Goal: Information Seeking & Learning: Understand process/instructions

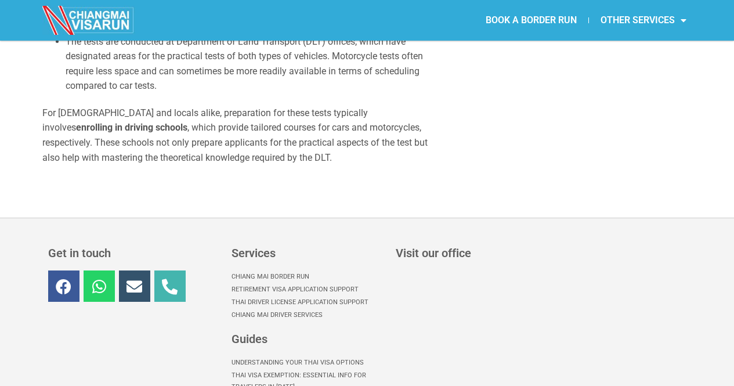
scroll to position [4117, 0]
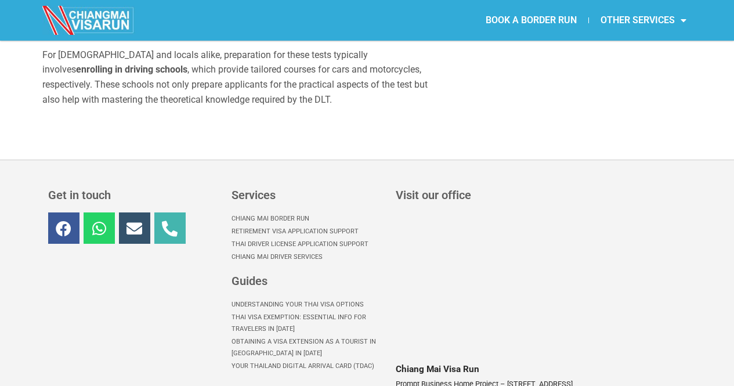
click at [299, 238] on link "Thai Driver License Application Support" at bounding box center [307, 244] width 153 height 13
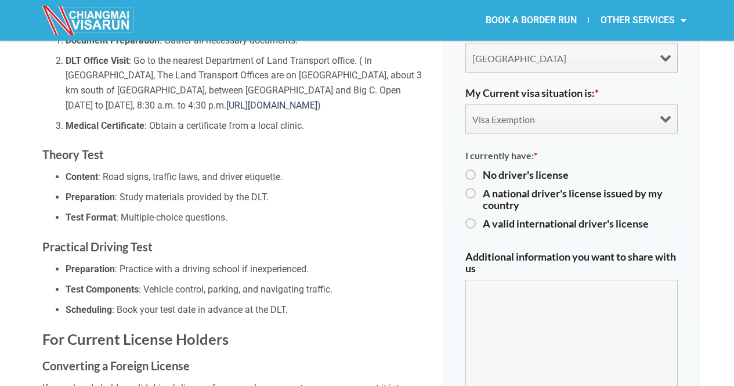
scroll to position [696, 0]
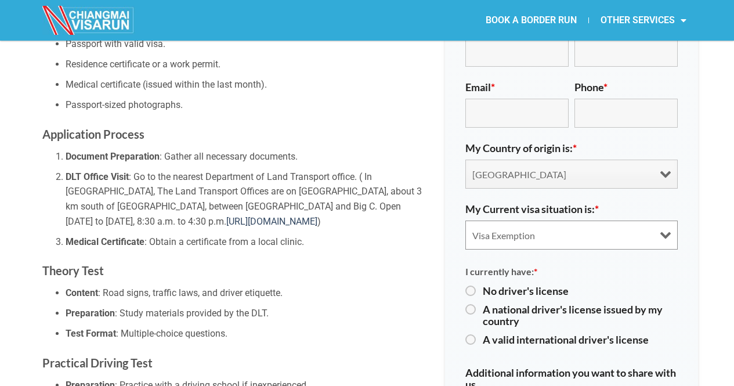
click at [665, 220] on select "Visa Exemption Tourist Visa (SETV/METV) Non 0, Non-B visa" at bounding box center [571, 234] width 212 height 29
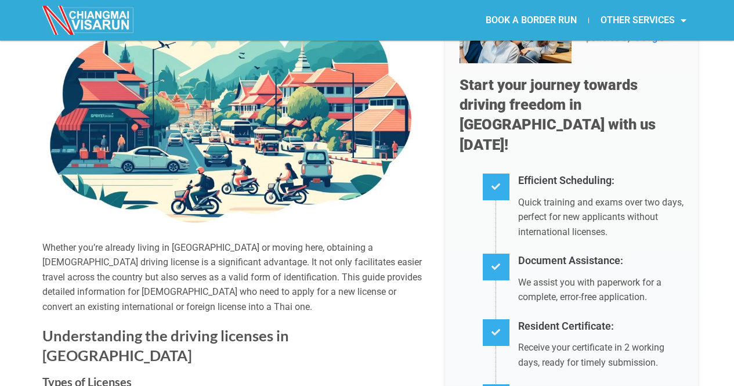
scroll to position [0, 0]
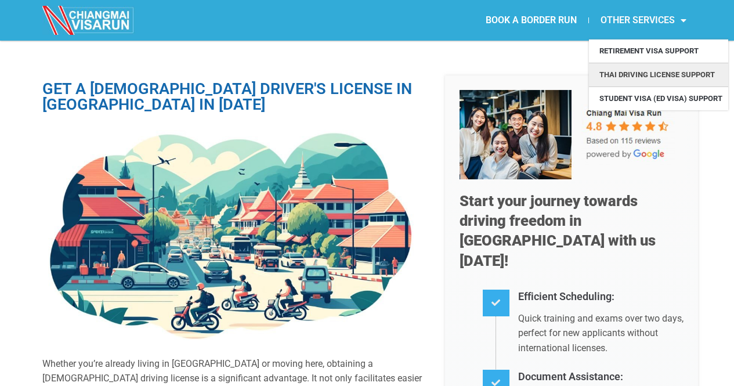
click at [648, 73] on link "Thai Driving License Support" at bounding box center [658, 74] width 139 height 23
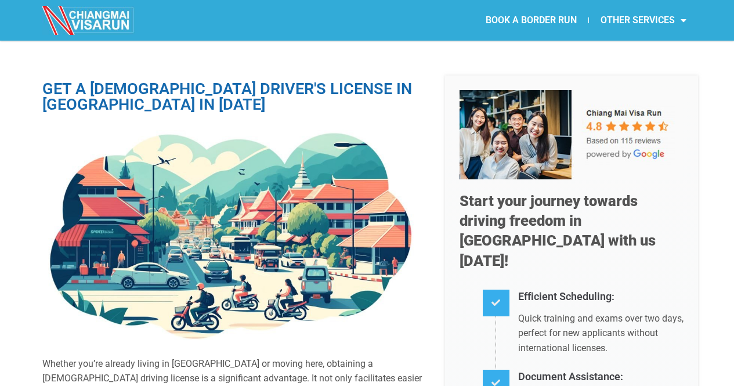
click at [82, 23] on img at bounding box center [88, 20] width 93 height 29
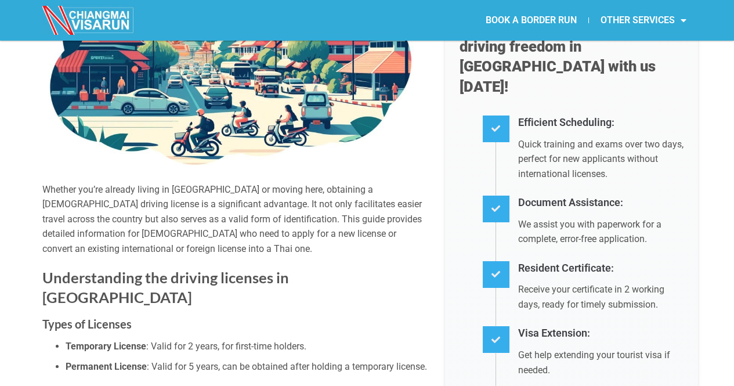
scroll to position [290, 0]
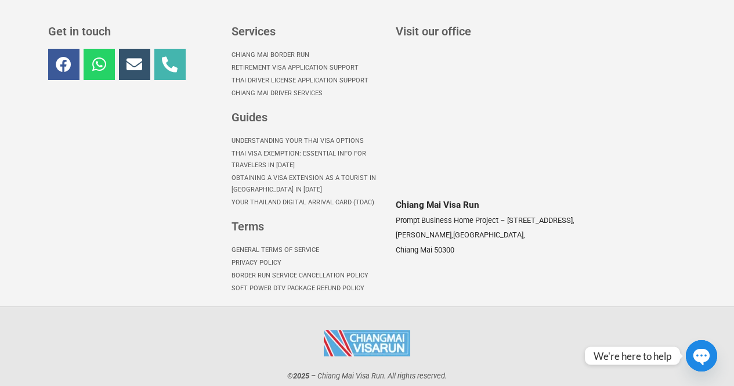
scroll to position [819, 0]
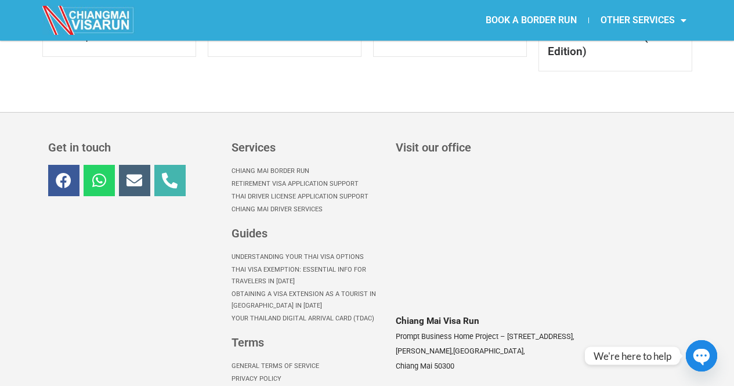
click at [134, 172] on icon at bounding box center [134, 180] width 16 height 16
